Goal: Task Accomplishment & Management: Use online tool/utility

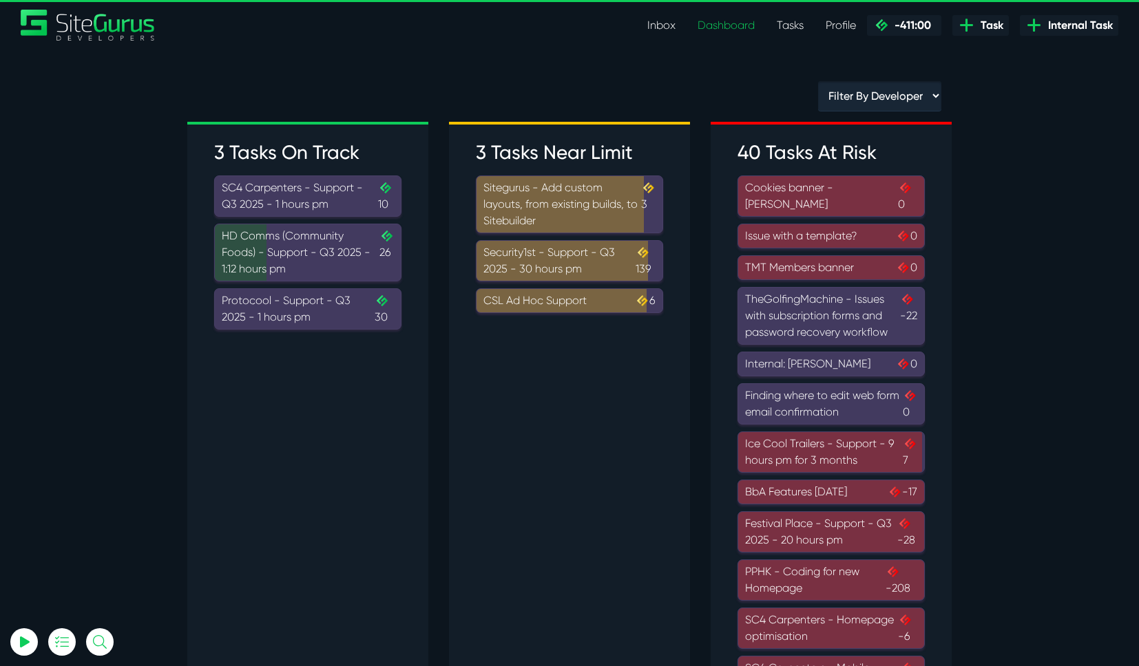
click at [344, 315] on div "Protocool - Support - Q3 2025 - 1 hours pm .cls-1{fill-rule:evenodd;fill:url(#l…" at bounding box center [308, 309] width 172 height 33
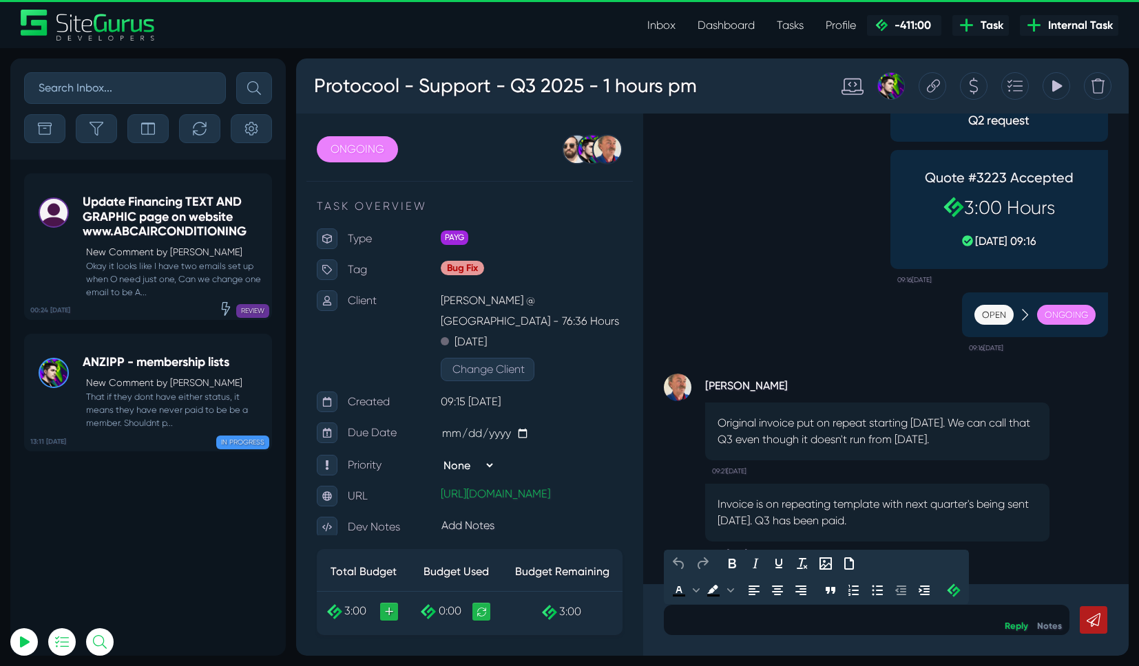
click at [720, 613] on p at bounding box center [866, 620] width 385 height 17
click at [677, 23] on link "Inbox" at bounding box center [661, 26] width 50 height 28
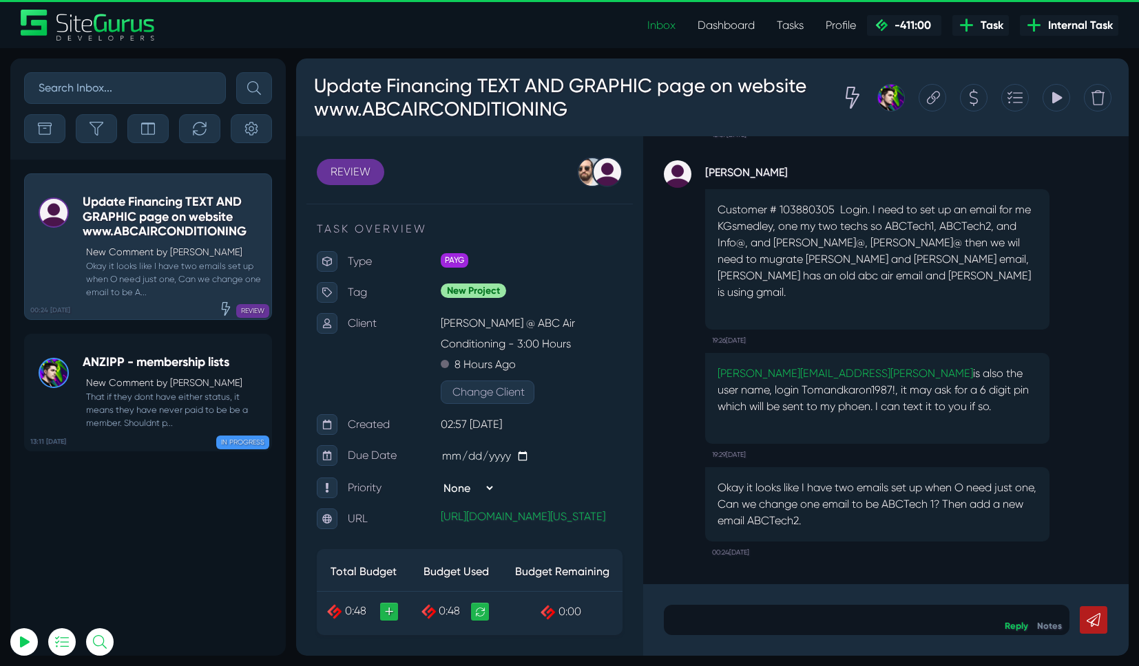
click at [750, 26] on link "Dashboard" at bounding box center [725, 26] width 79 height 28
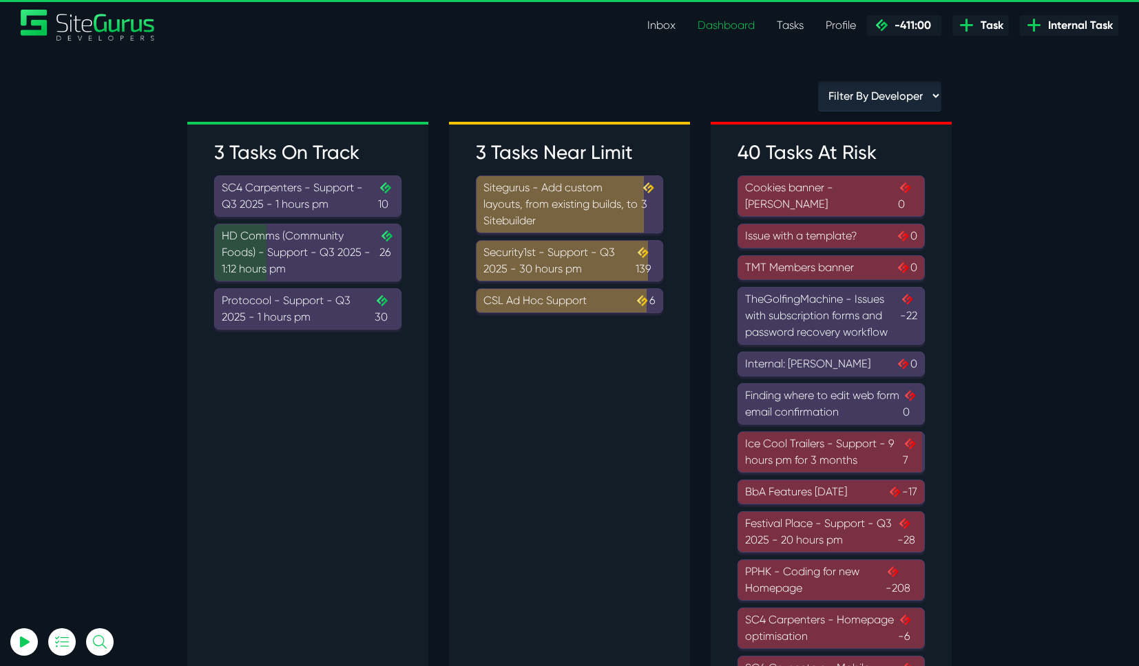
click at [780, 25] on link "Tasks" at bounding box center [790, 26] width 49 height 28
click at [734, 25] on link "Dashboard" at bounding box center [725, 26] width 79 height 28
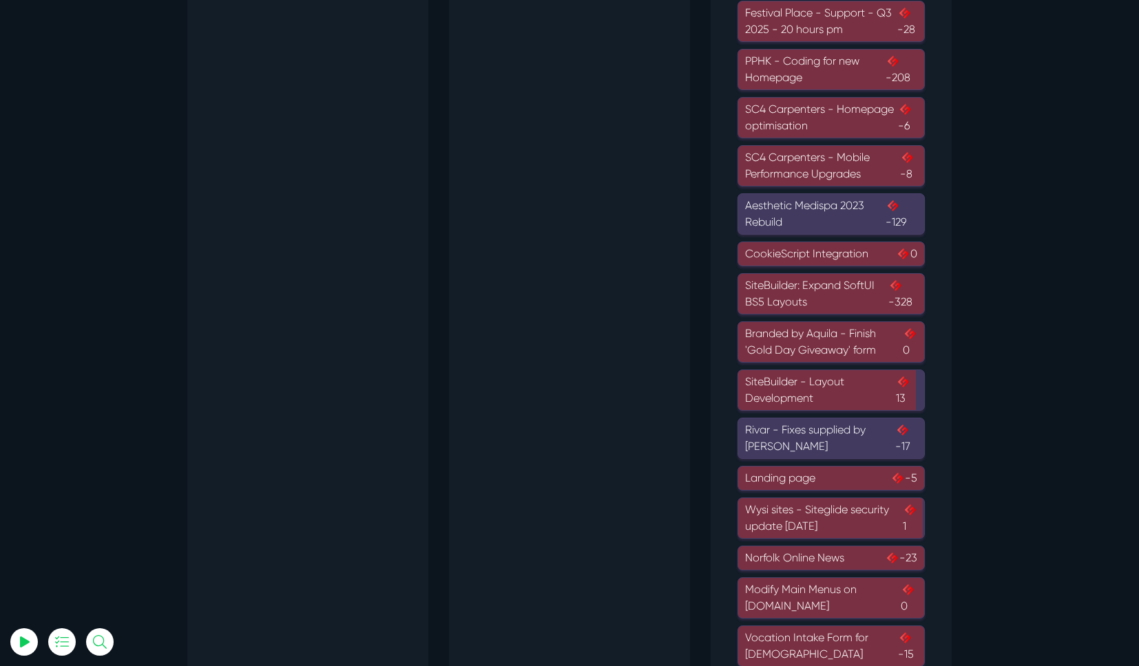
scroll to position [1077, 0]
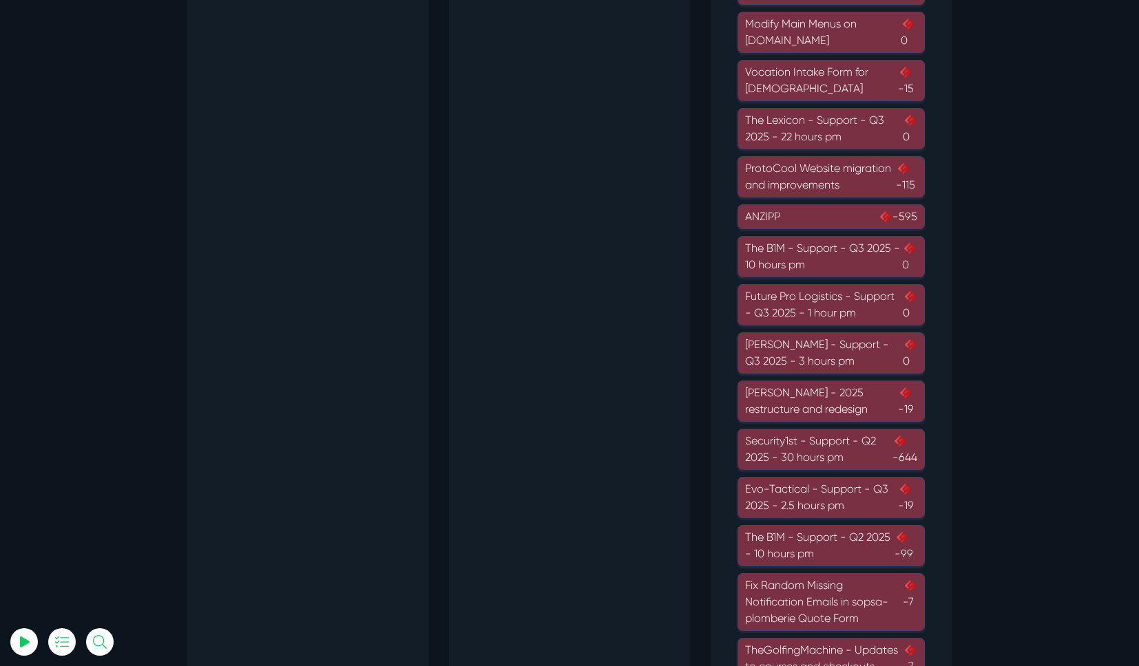
click at [830, 446] on div "Security1st - Support - Q2 2025 - 30 hours pm -644" at bounding box center [831, 449] width 172 height 33
click at [852, 548] on div "The B1M - Support - Q2 2025 - 10 hours pm -99" at bounding box center [831, 545] width 172 height 33
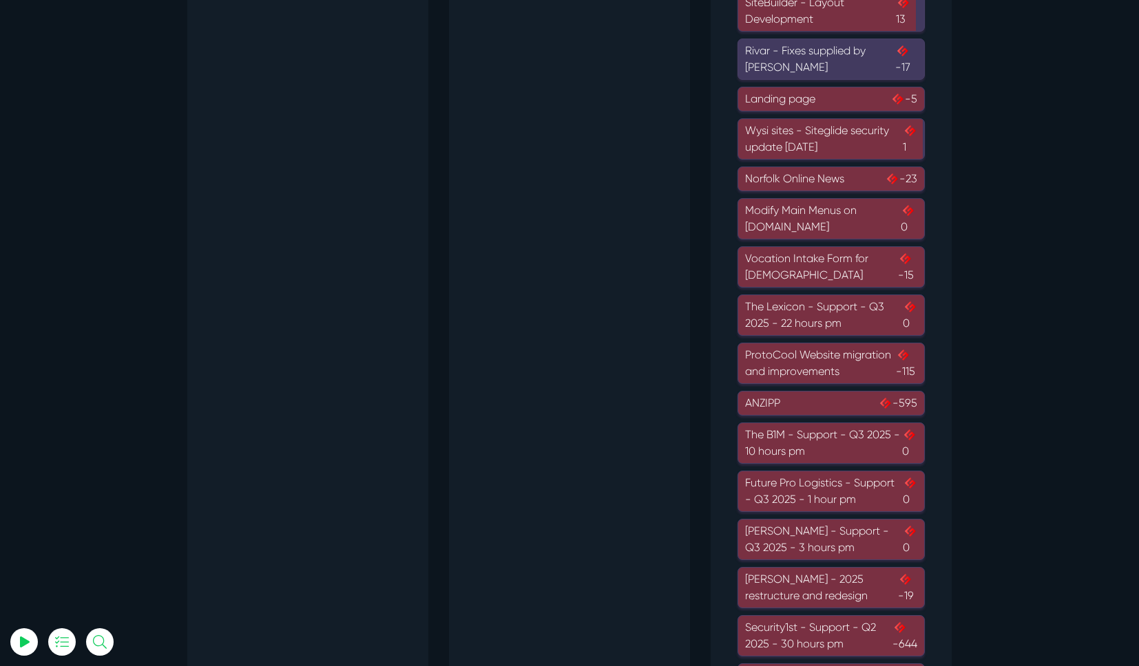
scroll to position [0, 0]
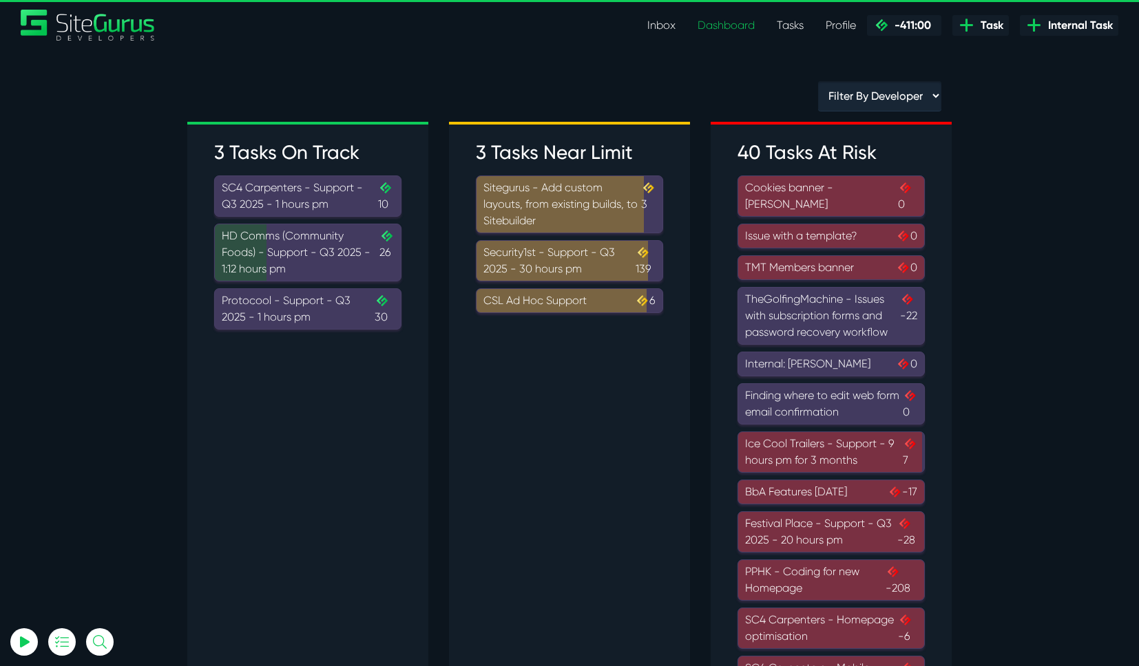
click at [785, 28] on link "Tasks" at bounding box center [790, 26] width 49 height 28
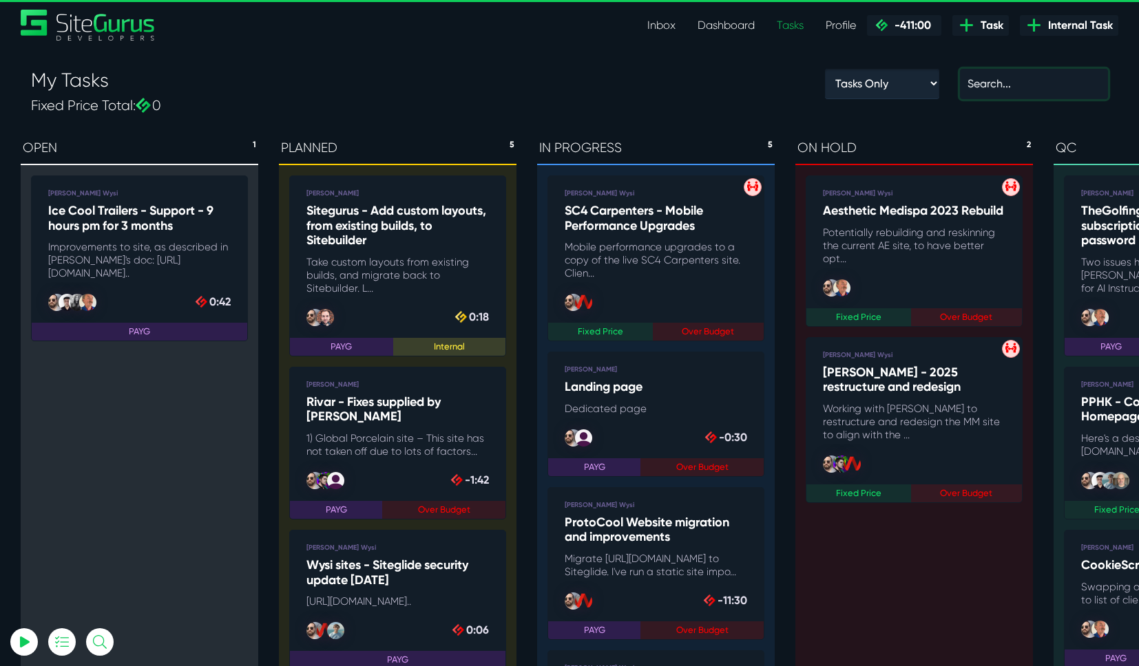
click at [1012, 88] on input "text" at bounding box center [1034, 84] width 148 height 30
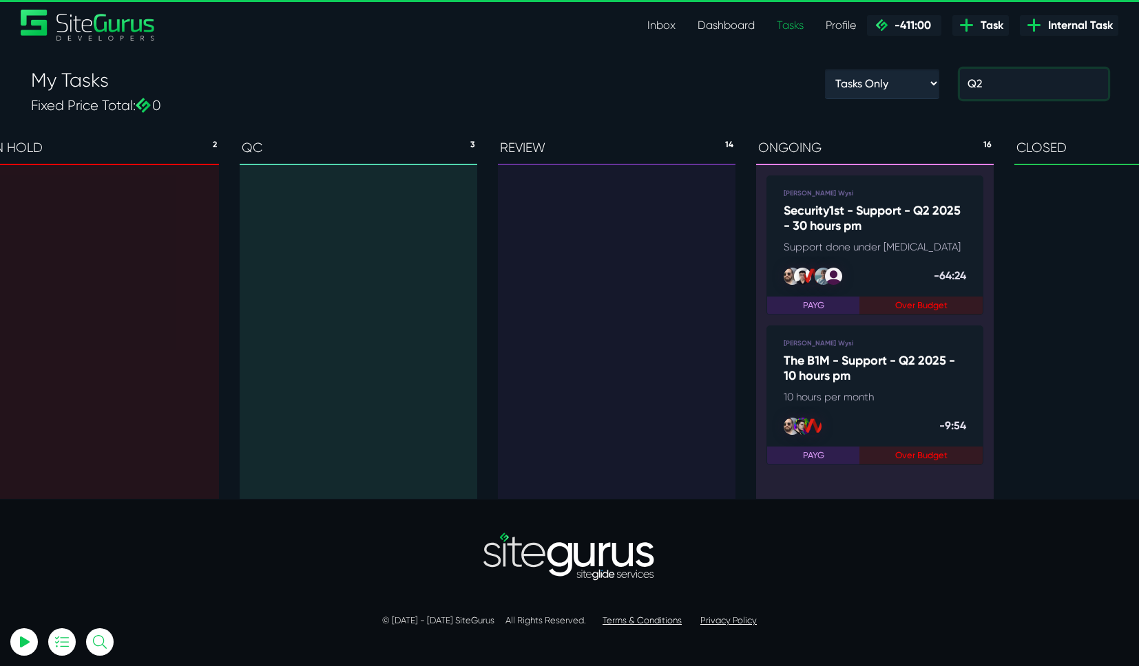
scroll to position [0, 968]
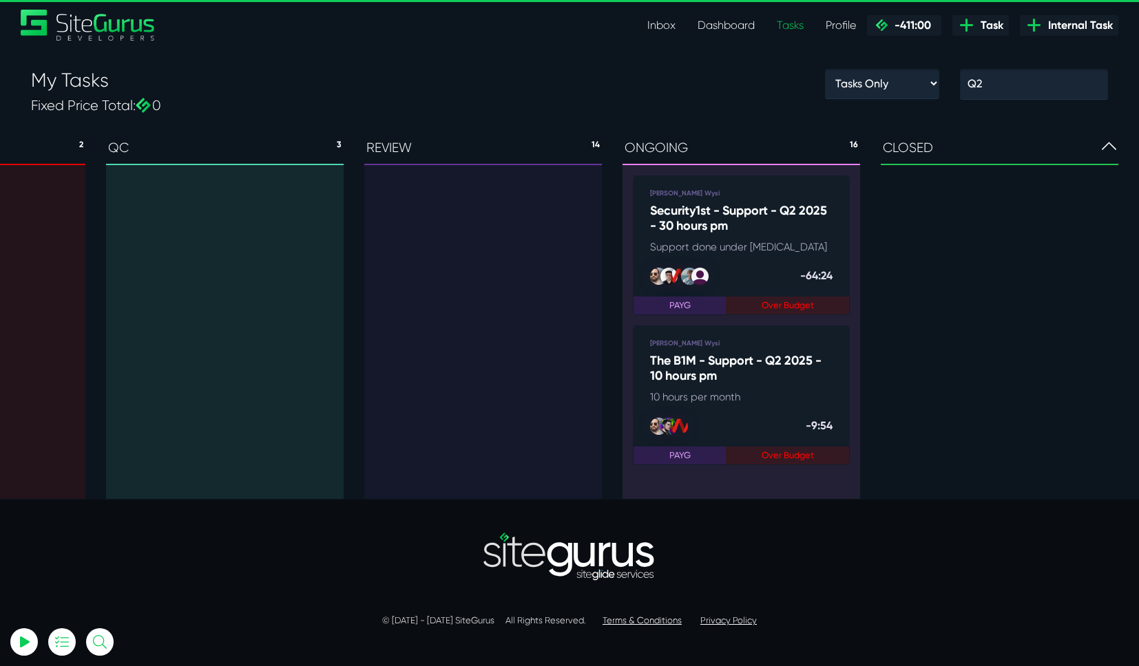
click at [1112, 150] on icon at bounding box center [1108, 146] width 14 height 17
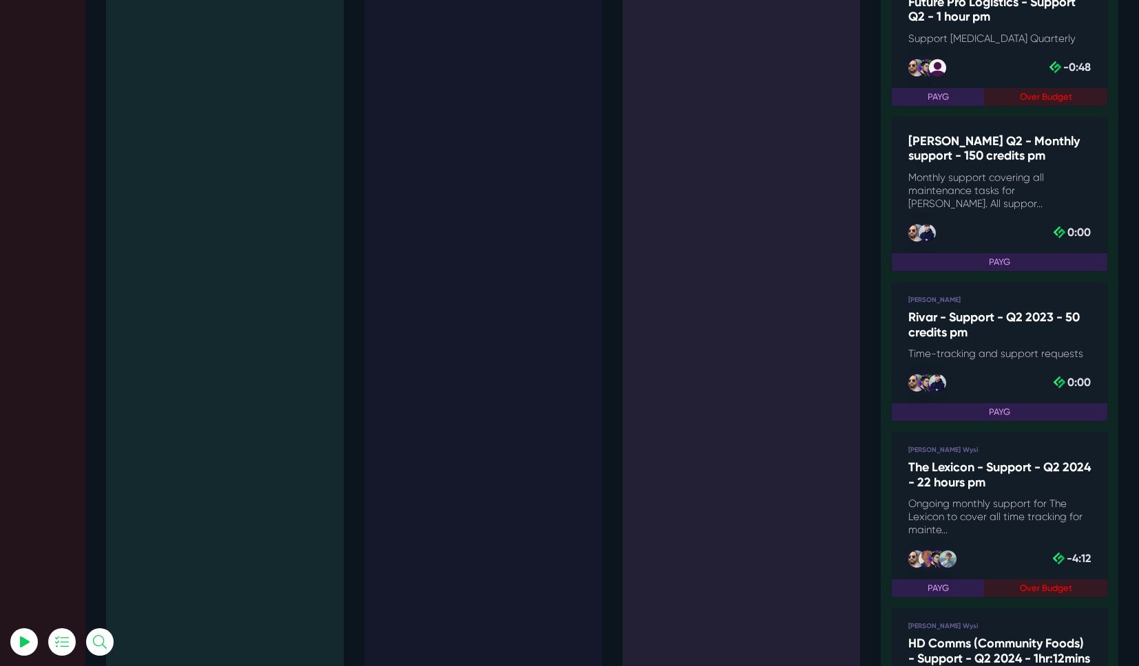
scroll to position [0, 0]
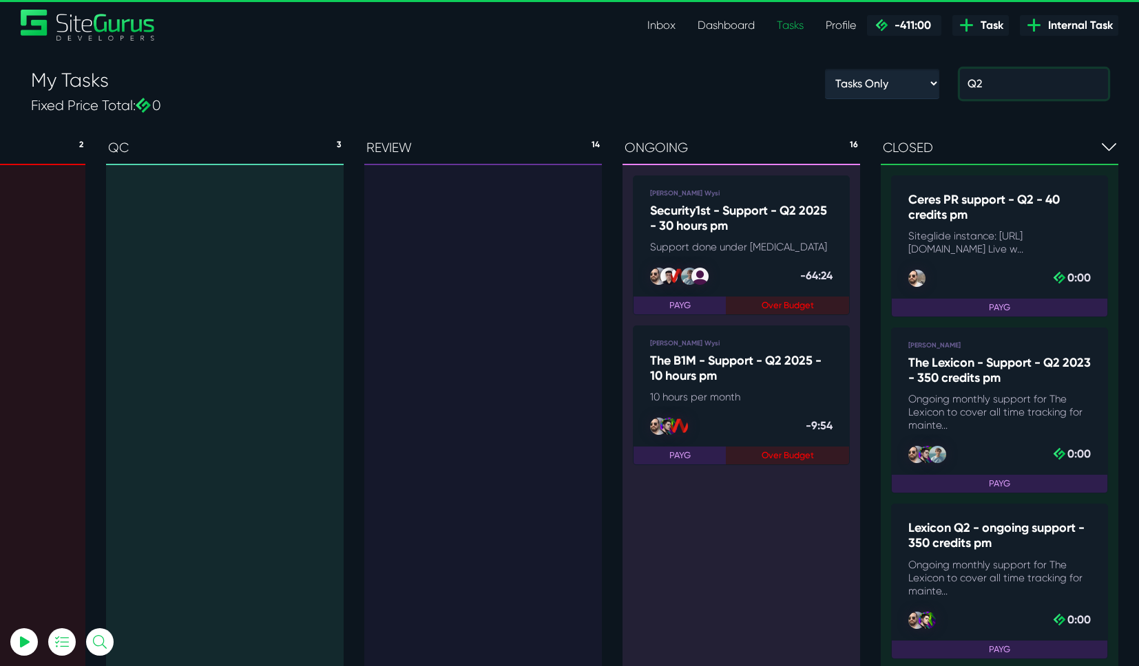
click at [998, 84] on input "Q2" at bounding box center [1034, 84] width 148 height 30
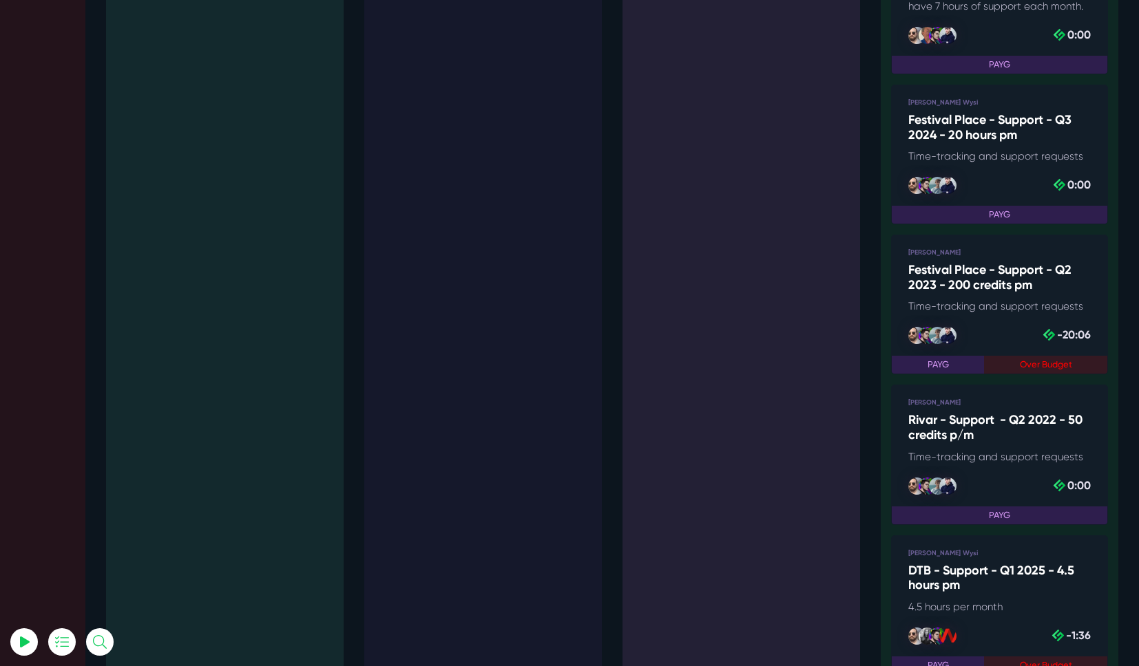
scroll to position [5325, 0]
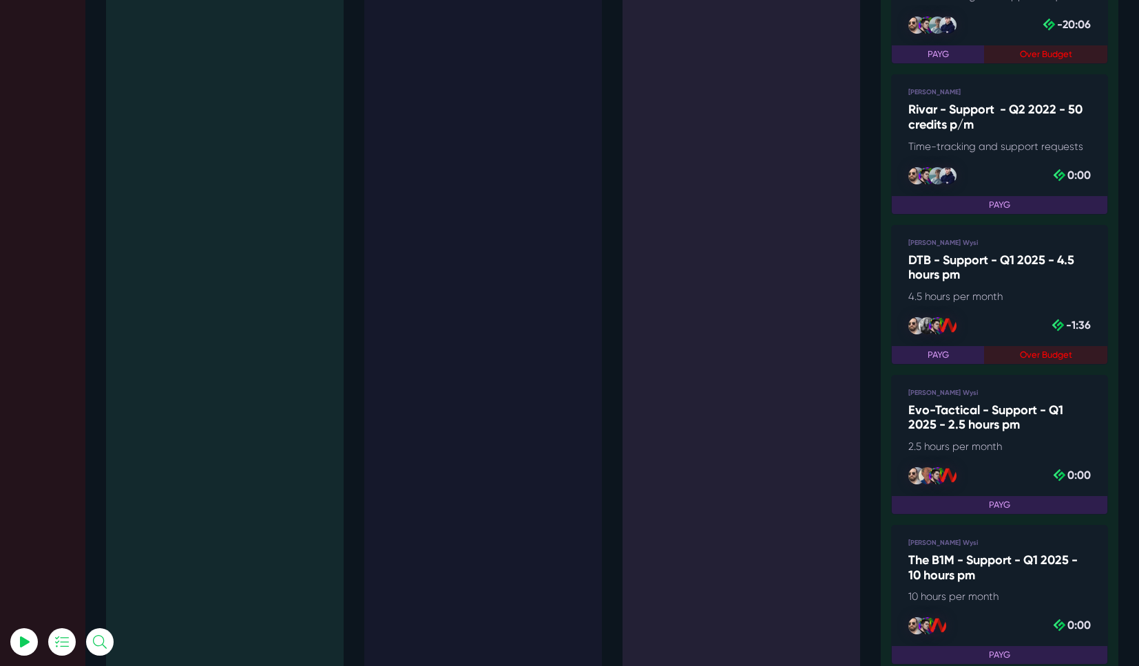
type input "Q2 2025"
click at [982, 375] on link "Luke Wakefield Wysi Evo-Tactical - Support - Q1 2025 - 2.5 hours pm 2.5 hours p…" at bounding box center [999, 445] width 217 height 140
